Goal: Check status: Check status

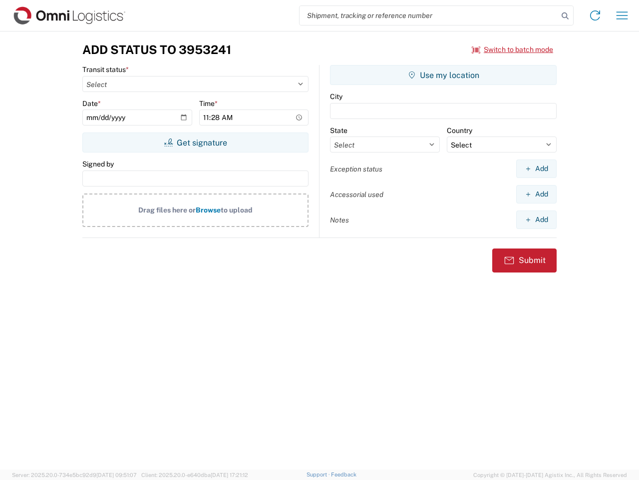
click at [429, 15] on input "search" at bounding box center [429, 15] width 259 height 19
click at [566, 16] on icon at bounding box center [566, 16] width 14 height 14
click at [595, 15] on icon at bounding box center [595, 15] width 16 height 16
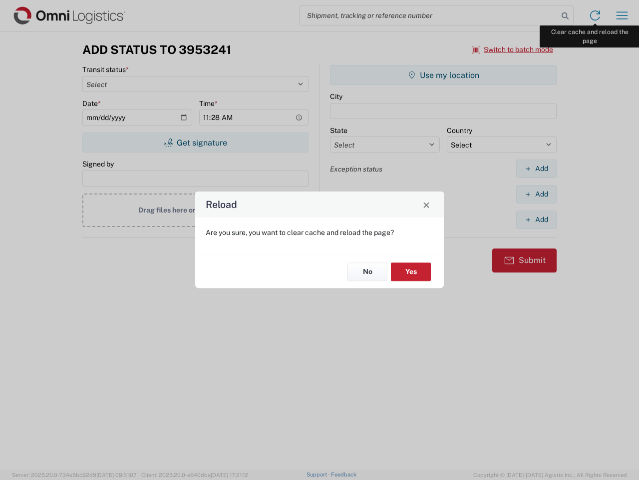
click at [622, 15] on div "Reload Are you sure, you want to clear cache and reload the page? No Yes" at bounding box center [319, 240] width 639 height 480
click at [513, 49] on div "Reload Are you sure, you want to clear cache and reload the page? No Yes" at bounding box center [319, 240] width 639 height 480
click at [195, 142] on div "Reload Are you sure, you want to clear cache and reload the page? No Yes" at bounding box center [319, 240] width 639 height 480
click at [444, 75] on div "Reload Are you sure, you want to clear cache and reload the page? No Yes" at bounding box center [319, 240] width 639 height 480
click at [537, 168] on div "Reload Are you sure, you want to clear cache and reload the page? No Yes" at bounding box center [319, 240] width 639 height 480
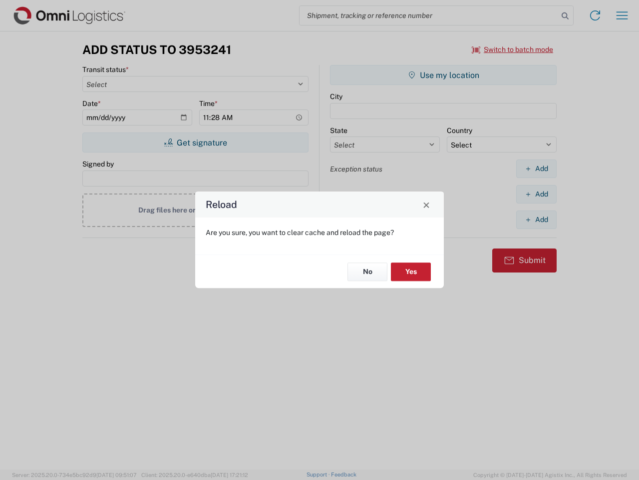
click at [537, 194] on div "Reload Are you sure, you want to clear cache and reload the page? No Yes" at bounding box center [319, 240] width 639 height 480
click at [537, 219] on div "Reload Are you sure, you want to clear cache and reload the page? No Yes" at bounding box center [319, 240] width 639 height 480
